Goal: Task Accomplishment & Management: Use online tool/utility

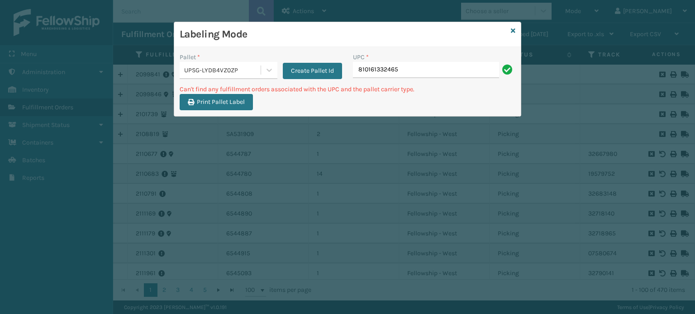
click at [216, 76] on div "UPSG-LYDB4VZ0ZP" at bounding box center [220, 70] width 81 height 15
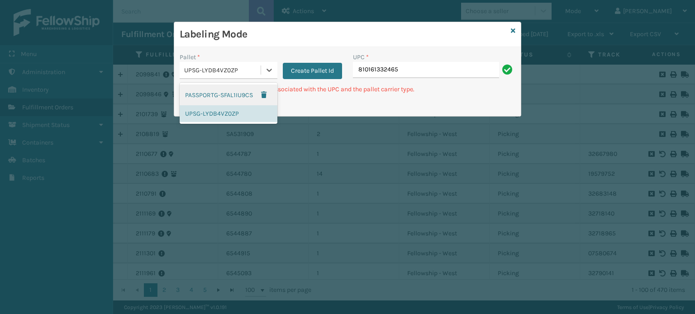
click at [221, 70] on div "UPSG-LYDB4VZ0ZP" at bounding box center [222, 71] width 77 height 10
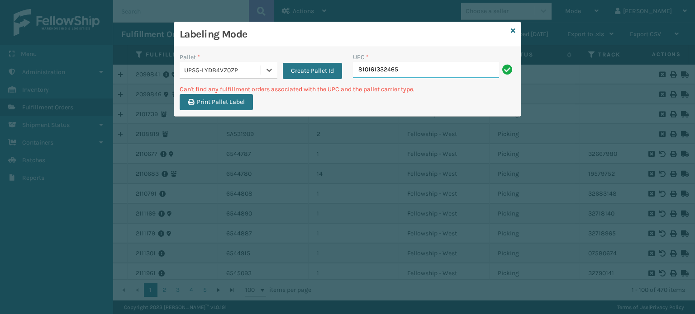
click at [423, 74] on input "810161332465" at bounding box center [426, 70] width 146 height 16
click at [509, 31] on div "Labeling Mode" at bounding box center [347, 34] width 347 height 25
click at [515, 29] on icon at bounding box center [513, 31] width 5 height 6
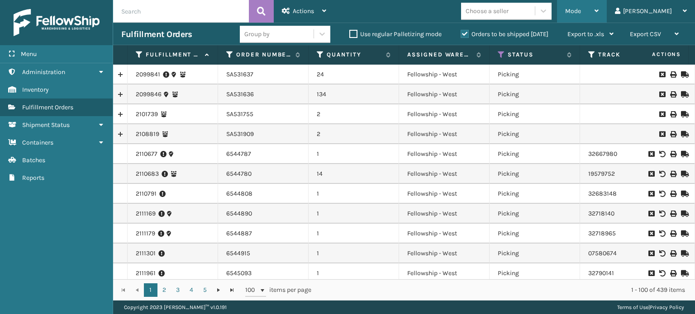
click at [581, 10] on span "Mode" at bounding box center [573, 11] width 16 height 8
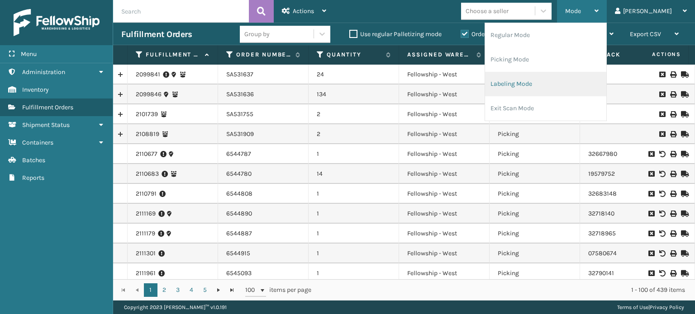
click at [576, 91] on li "Labeling Mode" at bounding box center [545, 84] width 121 height 24
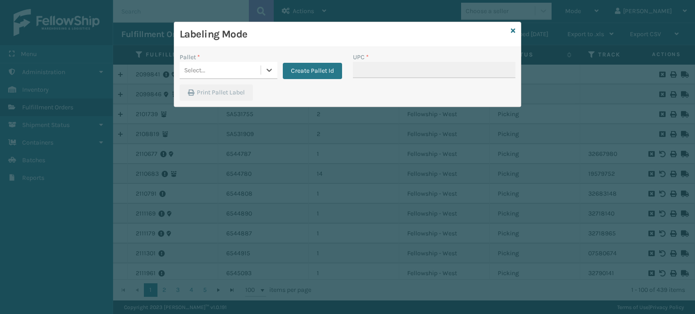
click at [243, 76] on div "Select..." at bounding box center [220, 70] width 81 height 15
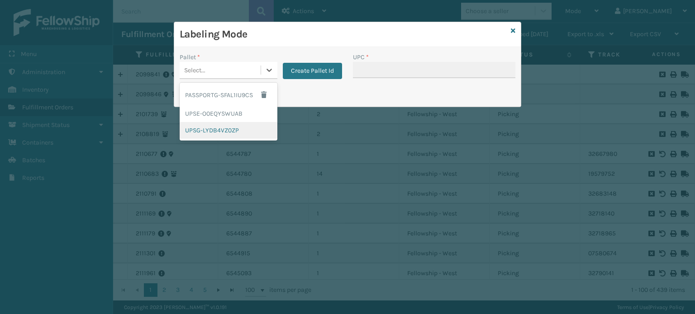
click at [226, 132] on div "UPSG-LYDB4VZ0ZP" at bounding box center [229, 130] width 98 height 17
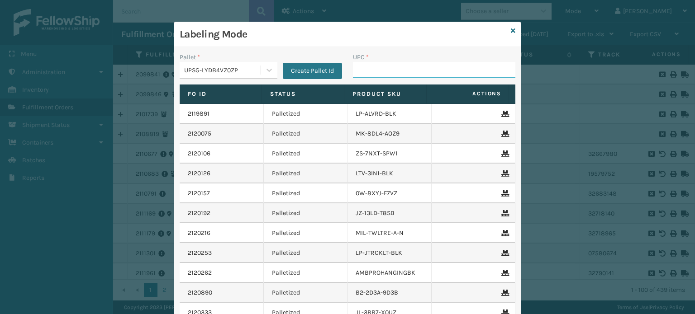
click at [366, 69] on input "UPC *" at bounding box center [434, 70] width 162 height 16
type input "81016"
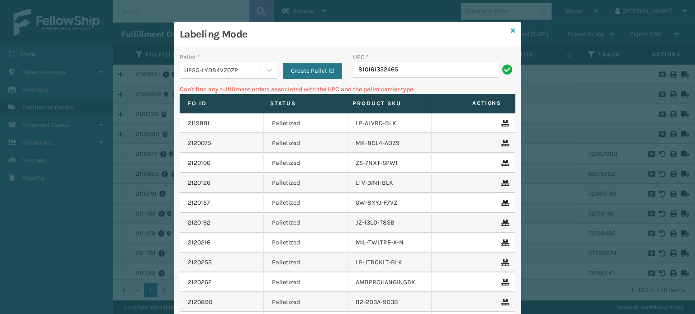
click at [511, 26] on link at bounding box center [513, 31] width 5 height 10
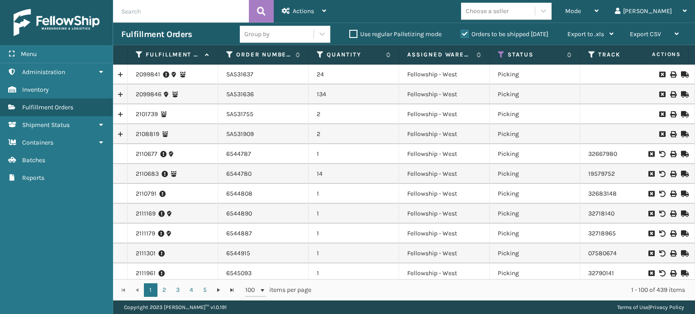
click at [197, 12] on input "text" at bounding box center [181, 11] width 136 height 23
type input "lp-hydlfchg-fog"
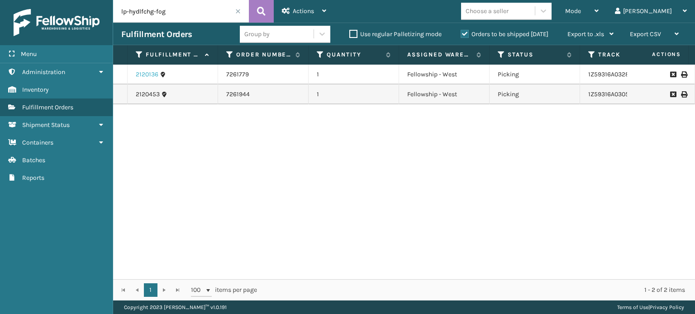
click at [146, 72] on link "2120136" at bounding box center [147, 74] width 23 height 9
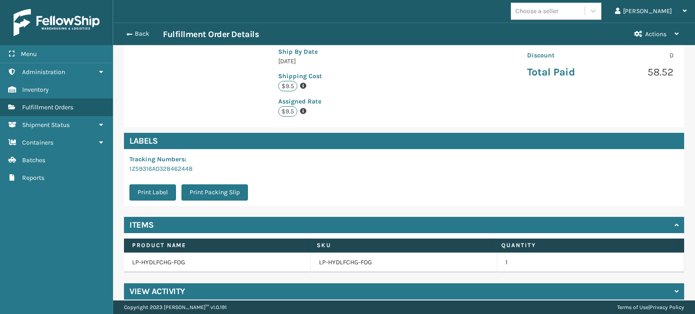
scroll to position [205, 0]
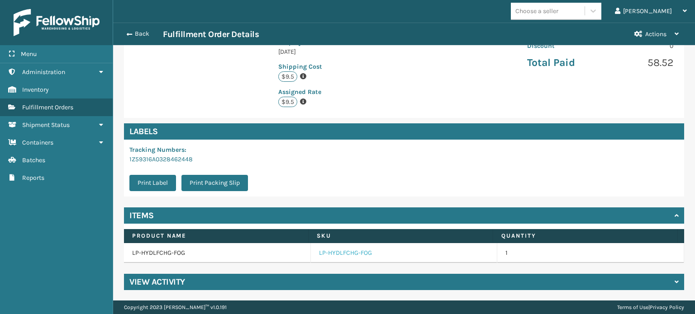
click at [357, 252] on link "LP-HYDLFCHG-FOG" at bounding box center [345, 253] width 53 height 9
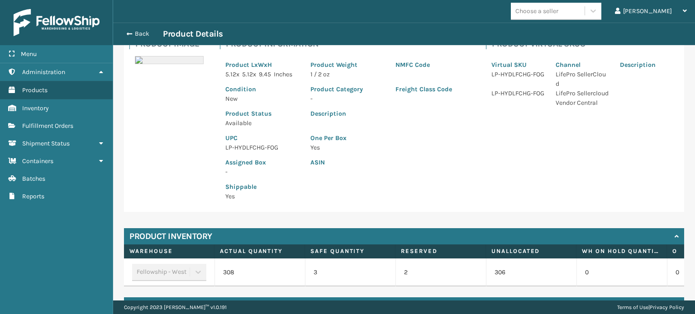
scroll to position [66, 0]
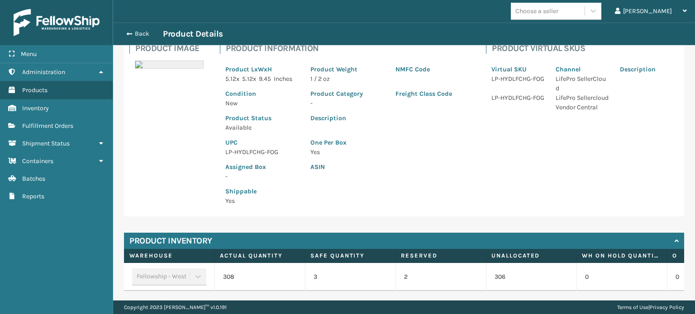
click at [257, 149] on p "LP-HYDLFCHG-FOG" at bounding box center [262, 153] width 74 height 10
copy p "LP-HYDLFCHG-FOG"
click at [130, 37] on button "Back" at bounding box center [142, 34] width 42 height 8
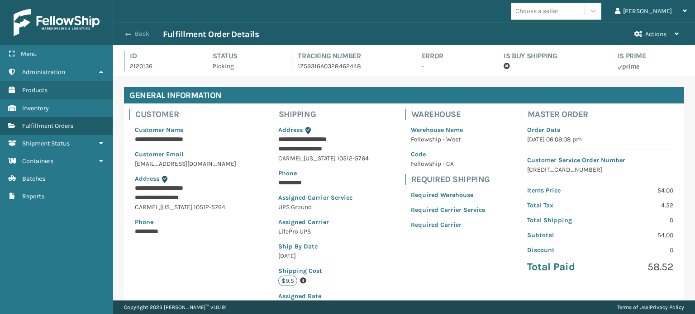
scroll to position [22, 581]
click at [137, 34] on button "Back" at bounding box center [142, 34] width 42 height 8
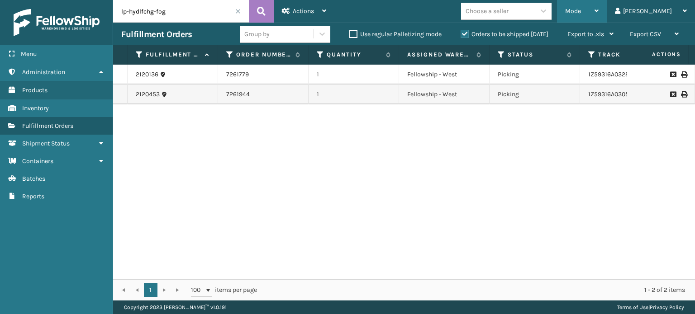
click at [599, 7] on div "Mode" at bounding box center [581, 11] width 33 height 23
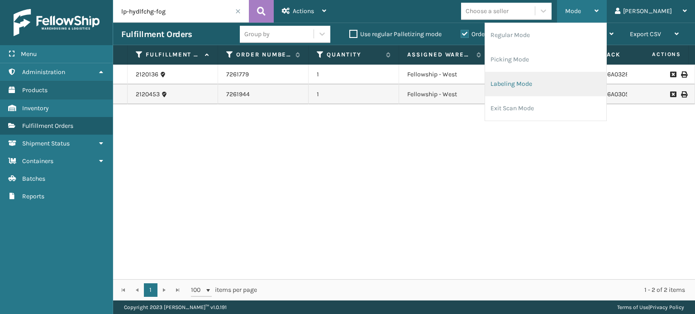
drag, startPoint x: 603, startPoint y: 76, endPoint x: 625, endPoint y: 90, distance: 25.8
click at [606, 90] on li "Labeling Mode" at bounding box center [545, 84] width 121 height 24
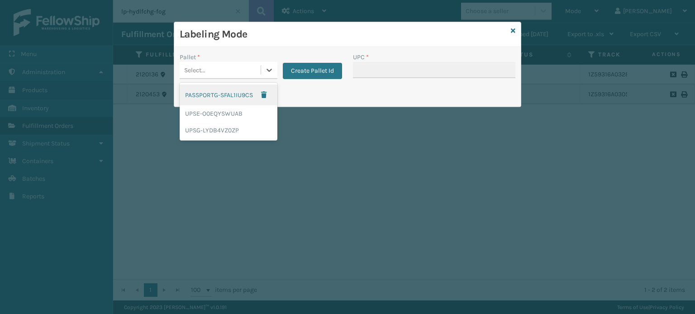
click at [228, 78] on div "Select..." at bounding box center [229, 70] width 98 height 17
click at [232, 129] on div "UPSG-LYDB4VZ0ZP" at bounding box center [229, 130] width 98 height 17
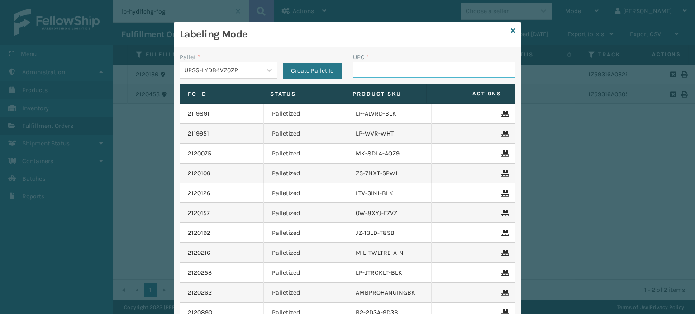
click at [381, 67] on input "UPC *" at bounding box center [434, 70] width 162 height 16
paste input "LP-HYDLFCHG-FOG"
type input "LP-HYDLFCHG-FOG"
type input "81009093145"
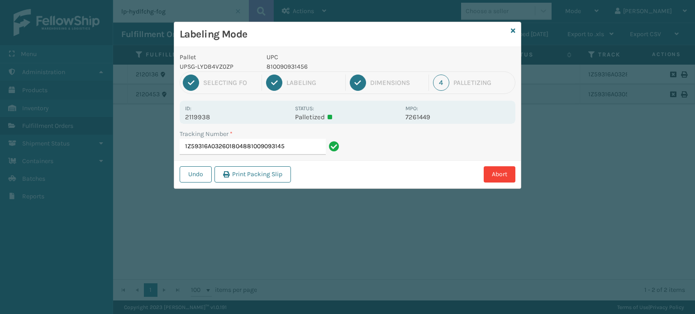
type input "1Z59316A0326018048810090931456"
